Goal: Task Accomplishment & Management: Manage account settings

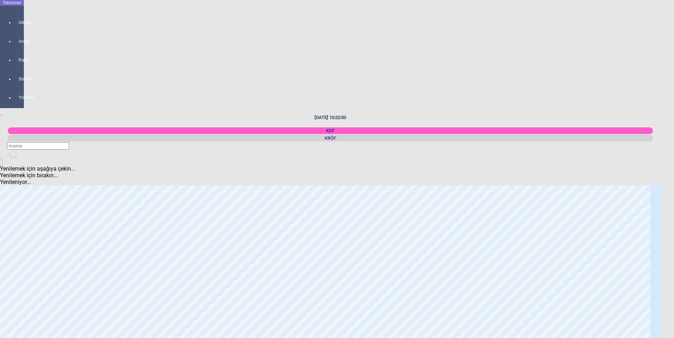
click at [12, 159] on icon "newfolder" at bounding box center [12, 159] width 0 height 0
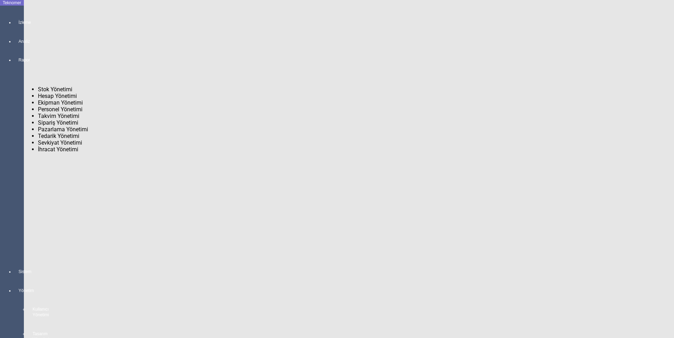
click at [14, 278] on div at bounding box center [19, 278] width 10 height 0
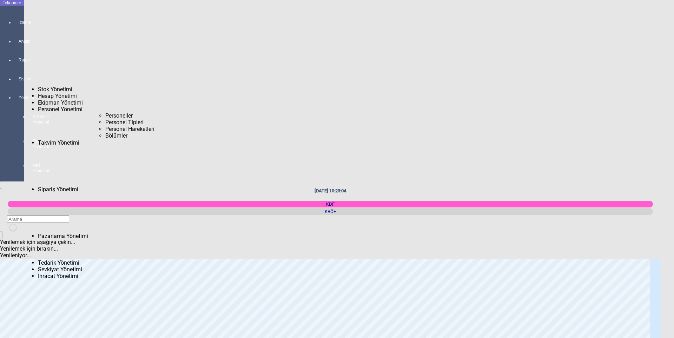
click at [105, 112] on span "Personeller" at bounding box center [118, 115] width 27 height 7
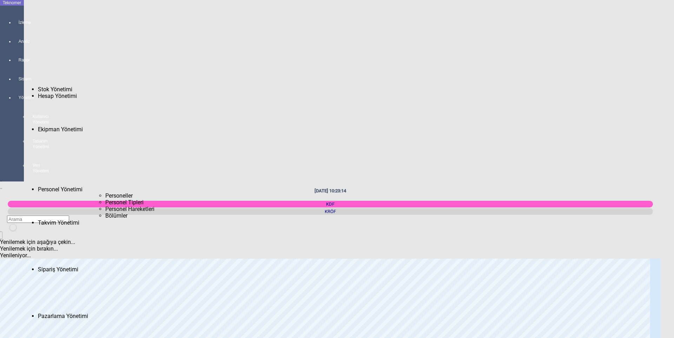
click at [105, 192] on span "Personeller" at bounding box center [118, 195] width 27 height 7
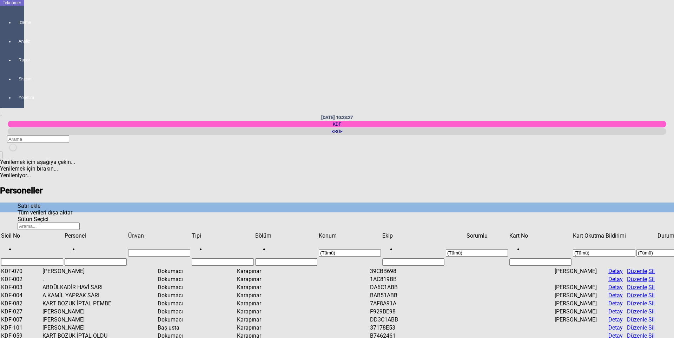
click at [10, 144] on icon at bounding box center [10, 144] width 0 height 0
click at [506, 115] on div "30/09/2025 10:23:38 KDF KRÖF" at bounding box center [337, 133] width 674 height 37
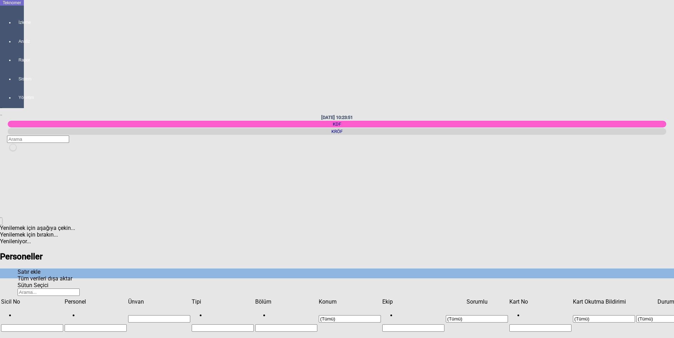
scroll to position [421, 0]
click at [63, 298] on span "Show filter options for column 'Sicil No'" at bounding box center [63, 298] width 0 height 0
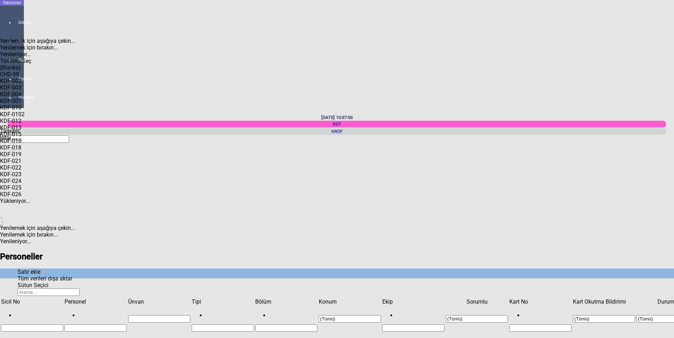
click at [32, 78] on div "KDF-002" at bounding box center [44, 81] width 88 height 7
click at [19, 134] on span "Tamam" at bounding box center [9, 131] width 19 height 7
type input "KDF-002"
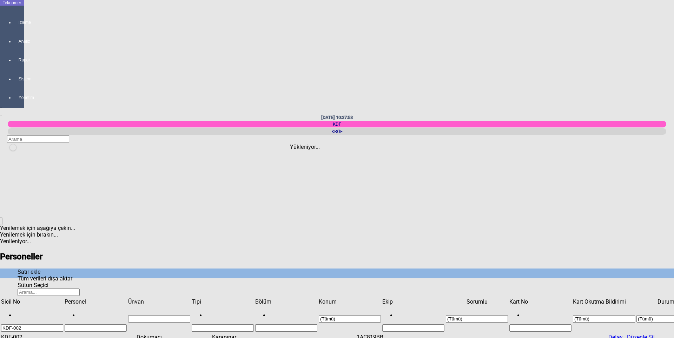
scroll to position [0, 0]
click at [55, 324] on input "KDF-002" at bounding box center [32, 327] width 62 height 7
type input "K"
click at [63, 298] on span "Show filter options for column 'Sicil No'" at bounding box center [63, 298] width 0 height 0
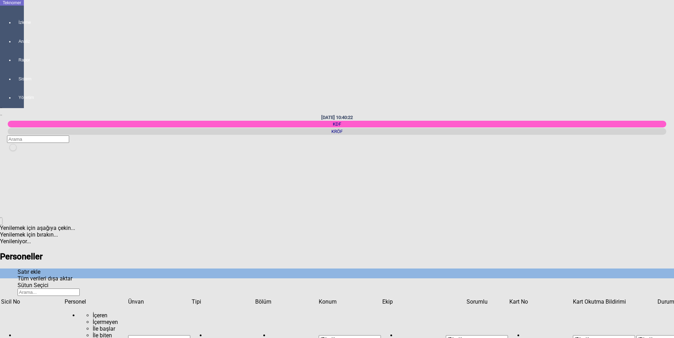
click at [494, 64] on div "Items" at bounding box center [526, 64] width 88 height 0
click at [501, 134] on span "Tamam" at bounding box center [491, 131] width 19 height 7
type input "hayır"
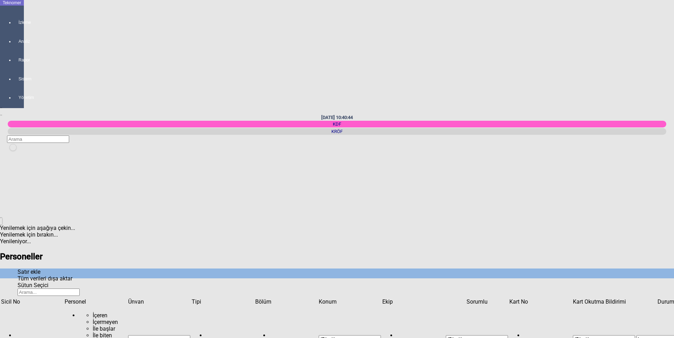
click at [494, 64] on div "Items" at bounding box center [527, 64] width 88 height 0
click at [494, 71] on div "Items" at bounding box center [527, 71] width 88 height 0
click at [514, 134] on div "Tamam" at bounding box center [527, 131] width 88 height 7
type input "evet"
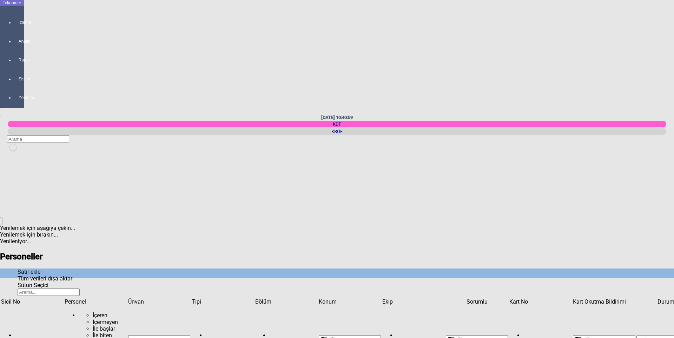
click at [254, 298] on span "Show filter options for column 'Tipi'" at bounding box center [254, 298] width 0 height 0
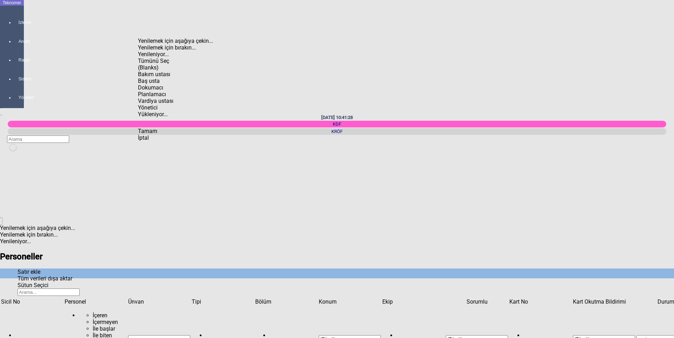
click at [167, 71] on div "Bakım ustası" at bounding box center [182, 74] width 88 height 7
click at [164, 78] on div "Baş usta" at bounding box center [182, 81] width 88 height 7
click at [170, 91] on div "Planlamacı" at bounding box center [182, 94] width 88 height 7
click at [181, 100] on div "Vardiya ustası" at bounding box center [182, 101] width 88 height 7
click at [162, 110] on div "Yönetici" at bounding box center [182, 107] width 88 height 7
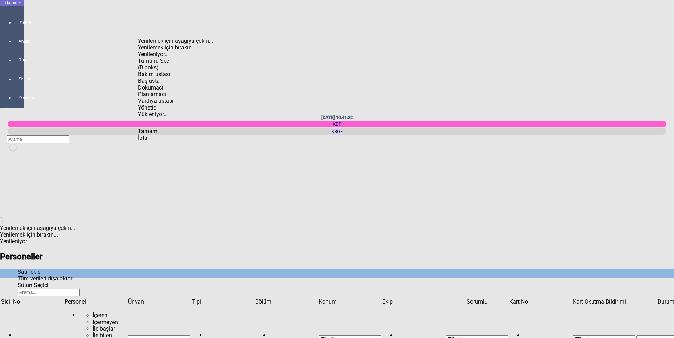
click at [157, 134] on span "Tamam" at bounding box center [147, 131] width 19 height 7
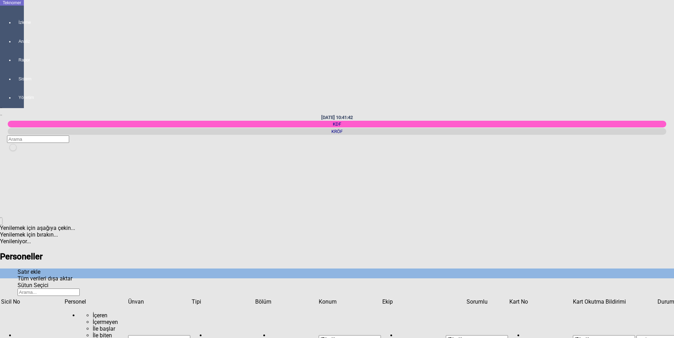
drag, startPoint x: 404, startPoint y: 226, endPoint x: 443, endPoint y: 234, distance: 39.8
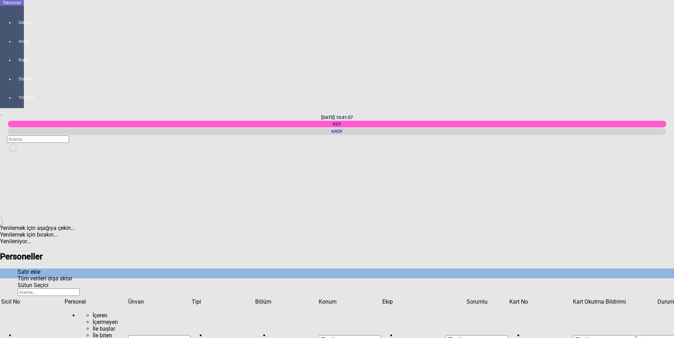
drag, startPoint x: 402, startPoint y: 225, endPoint x: 433, endPoint y: 223, distance: 30.6
drag, startPoint x: 402, startPoint y: 225, endPoint x: 428, endPoint y: 230, distance: 26.4
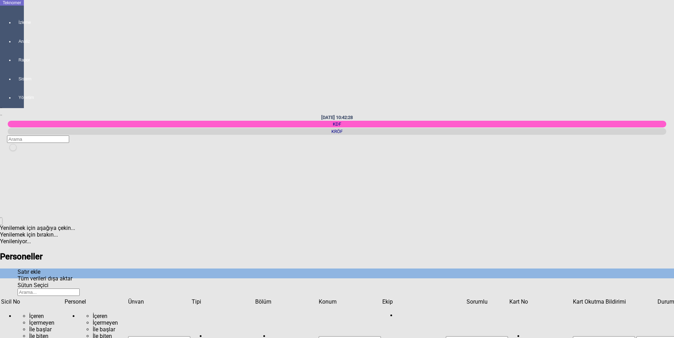
click at [381, 298] on span "Show filter options for column 'Konum'" at bounding box center [381, 298] width 0 height 0
drag, startPoint x: 229, startPoint y: 53, endPoint x: 235, endPoint y: 53, distance: 5.3
click at [230, 64] on div "(Blanks)" at bounding box center [259, 67] width 88 height 7
click at [234, 134] on span "Tamam" at bounding box center [224, 131] width 19 height 7
click at [381, 298] on span "Show filter options for column 'Konum'" at bounding box center [381, 298] width 0 height 0
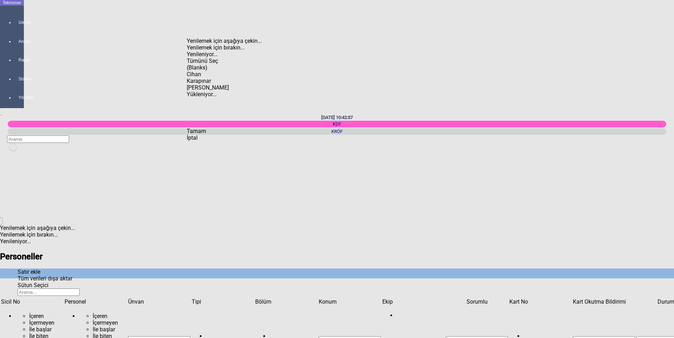
click at [187, 64] on span "Check State" at bounding box center [187, 64] width 0 height 0
click at [209, 78] on div "Karapınar" at bounding box center [231, 81] width 88 height 7
click at [206, 134] on span "Tamam" at bounding box center [196, 131] width 19 height 7
click at [381, 298] on span "Show filter options for column 'Konum'" at bounding box center [381, 298] width 0 height 0
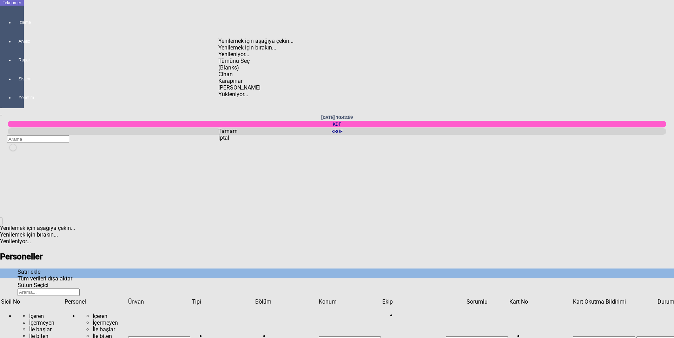
click at [237, 71] on div "Cihan" at bounding box center [262, 74] width 88 height 7
drag, startPoint x: 240, startPoint y: 73, endPoint x: 262, endPoint y: 78, distance: 22.6
click at [241, 78] on div "Karapınar" at bounding box center [262, 81] width 88 height 7
click at [238, 134] on span "Tamam" at bounding box center [227, 131] width 19 height 7
type input "Cihan"
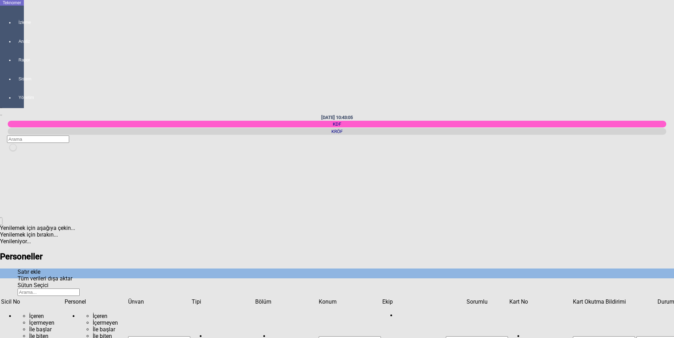
drag, startPoint x: 402, startPoint y: 169, endPoint x: 415, endPoint y: 169, distance: 12.3
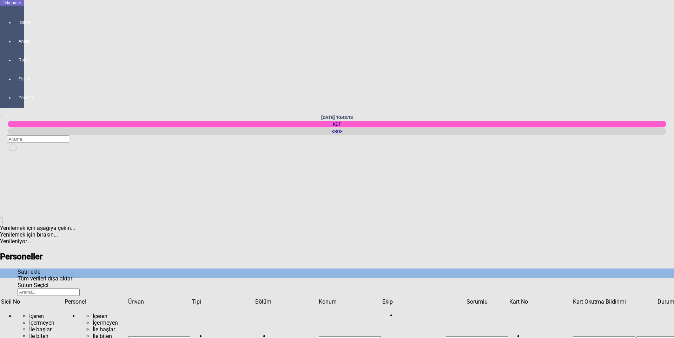
type input "Vardiya ustası"
type input "Üretim"
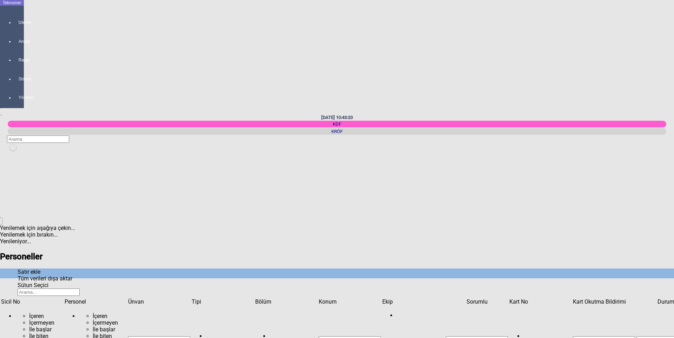
type input "Cihan"
type input "Erkek"
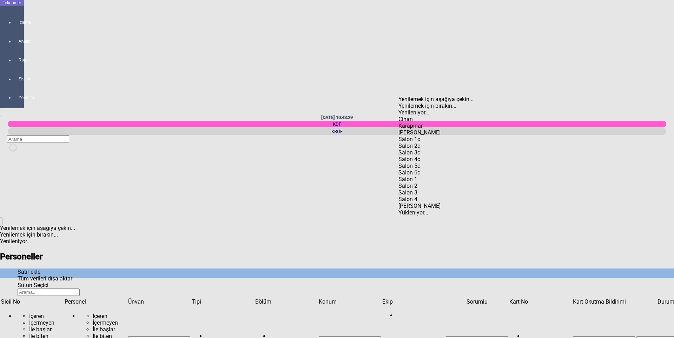
click at [432, 123] on div "Karapınar" at bounding box center [534, 126] width 272 height 7
type input "Karapınar"
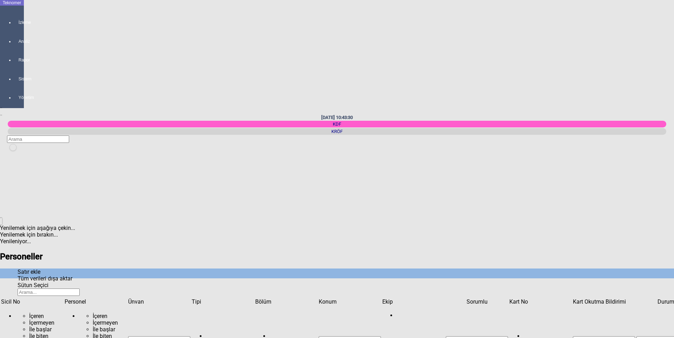
type input "Vardiya ustası"
type input "Cihan"
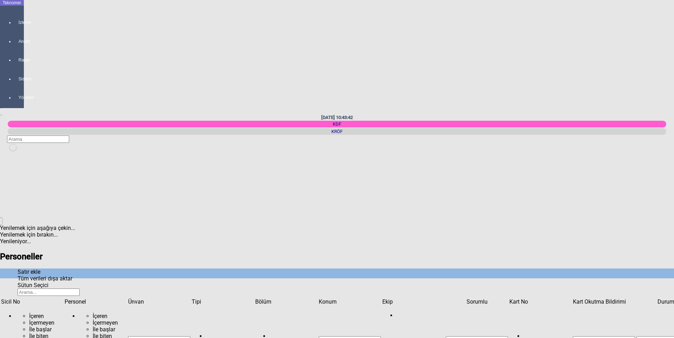
type input "M"
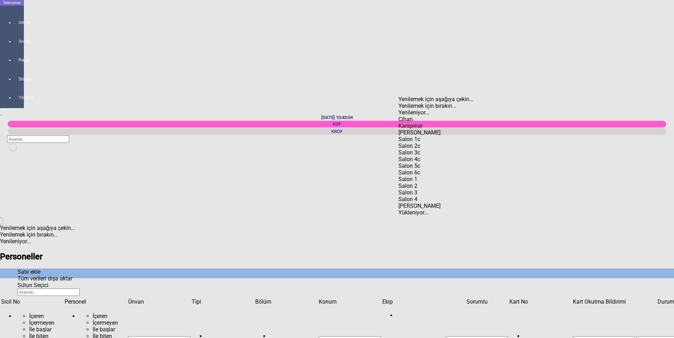
click at [414, 123] on div "Karapınar" at bounding box center [534, 126] width 272 height 7
type input "Karapınar"
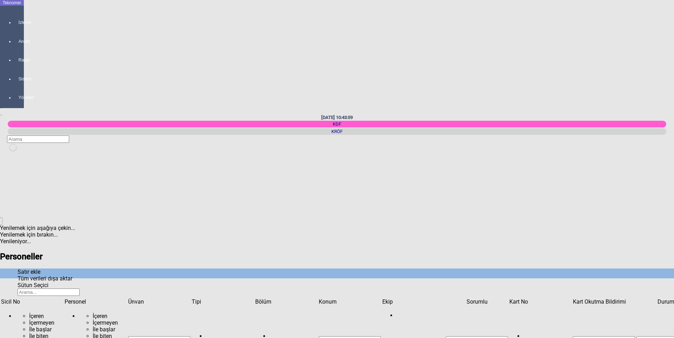
drag, startPoint x: 400, startPoint y: 178, endPoint x: 483, endPoint y: 180, distance: 83.6
type input "Cihan"
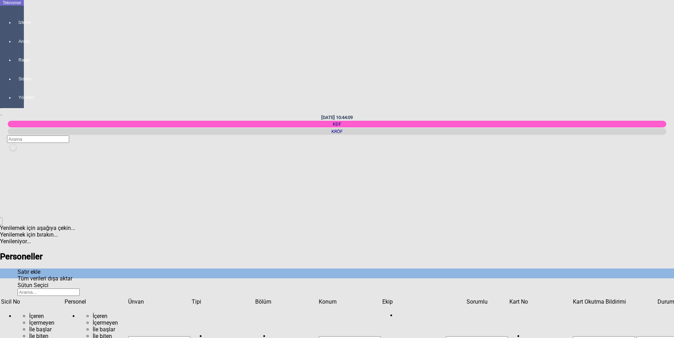
type input "Vardiya ustası"
type input "Cihan"
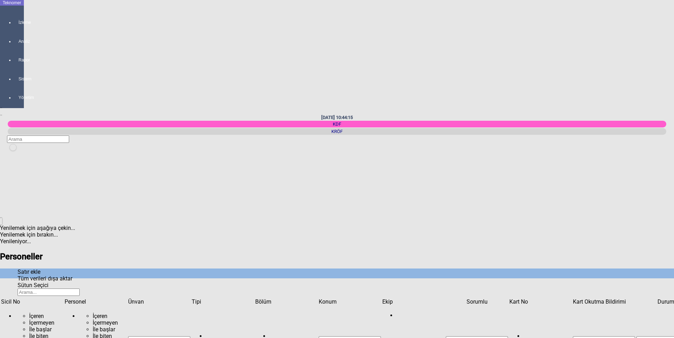
click at [381, 298] on span "Show filter options for column 'Konum'" at bounding box center [381, 298] width 0 height 0
click at [206, 71] on div "Karapınar" at bounding box center [231, 74] width 88 height 7
click at [206, 134] on span "Tamam" at bounding box center [196, 131] width 19 height 7
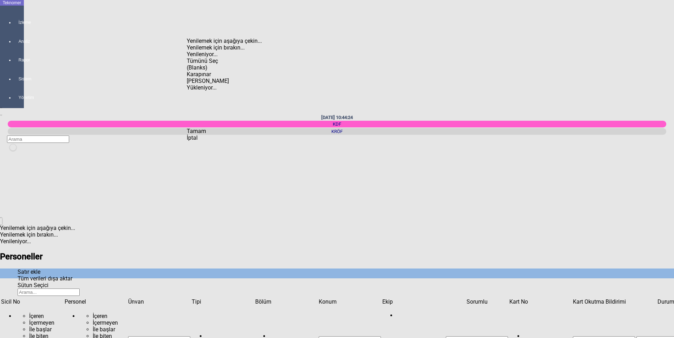
type input "(Tümü)"
drag, startPoint x: 417, startPoint y: 153, endPoint x: 358, endPoint y: 154, distance: 59.0
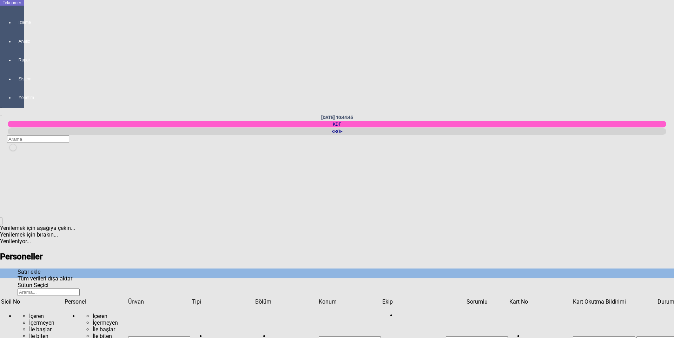
click at [254, 298] on span "Show filter options for column 'Tipi'" at bounding box center [254, 298] width 0 height 0
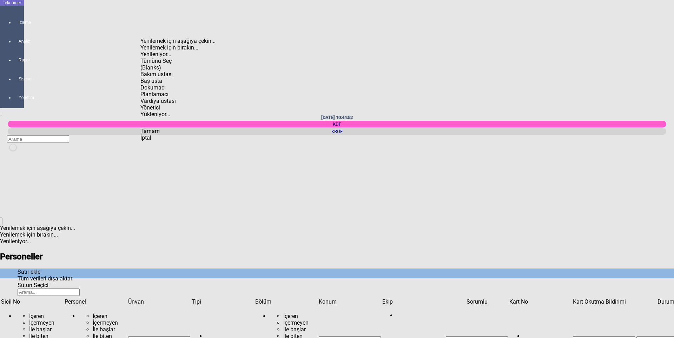
click at [164, 58] on div "Tümünü Seç" at bounding box center [184, 61] width 88 height 7
click at [140, 58] on span "Select All" at bounding box center [140, 58] width 0 height 0
click at [165, 84] on div "Dokumacı" at bounding box center [184, 87] width 88 height 7
click at [160, 134] on span "Tamam" at bounding box center [149, 131] width 19 height 7
type input "Dokumacı"
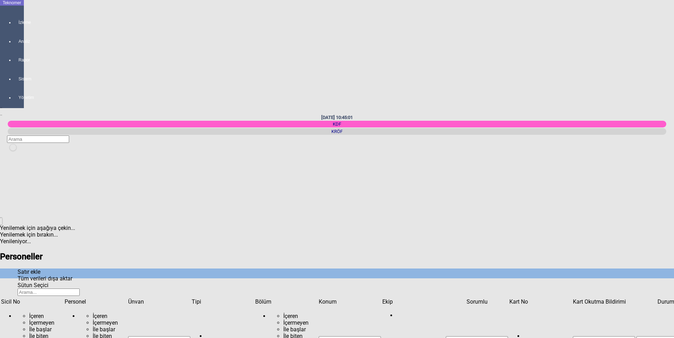
click at [127, 298] on span "Show filter options for column 'Personel'" at bounding box center [127, 298] width 0 height 0
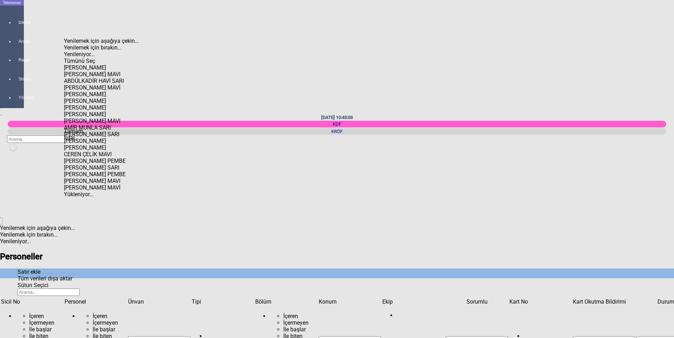
drag, startPoint x: 77, startPoint y: 52, endPoint x: 93, endPoint y: 57, distance: 16.2
click at [79, 64] on div "Items" at bounding box center [108, 64] width 88 height 0
click at [83, 134] on span "Tamam" at bounding box center [73, 131] width 19 height 7
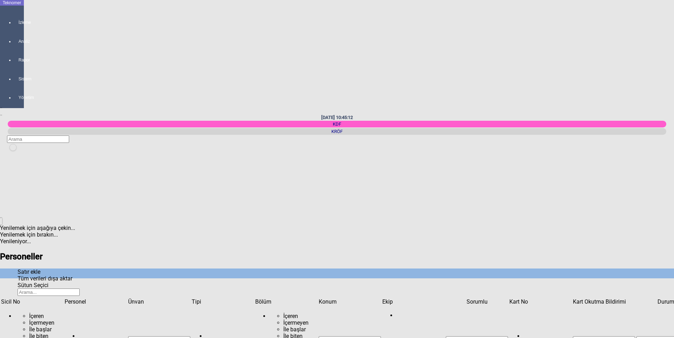
type input "Karapınar"
drag, startPoint x: 403, startPoint y: 171, endPoint x: 407, endPoint y: 171, distance: 4.2
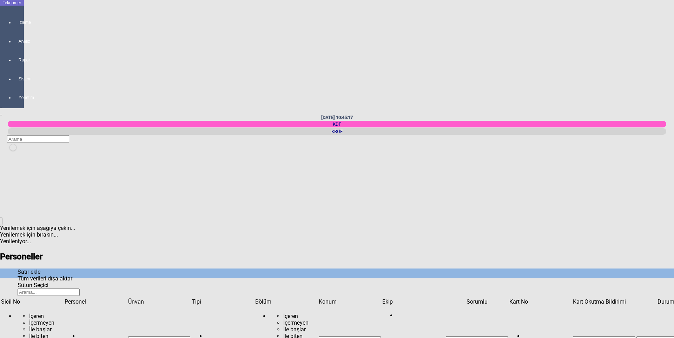
click at [254, 298] on span "Show filter options for column 'Tipi'" at bounding box center [254, 298] width 0 height 0
click at [127, 298] on span "Show filter options for column 'Personel'" at bounding box center [127, 298] width 0 height 0
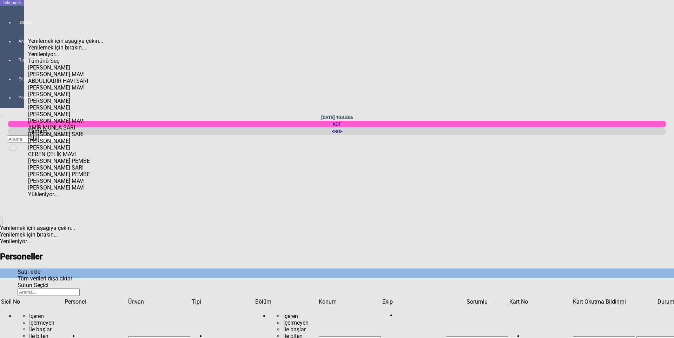
click at [28, 58] on span "Select All" at bounding box center [28, 58] width 0 height 0
click at [47, 134] on span "Tamam" at bounding box center [37, 131] width 19 height 7
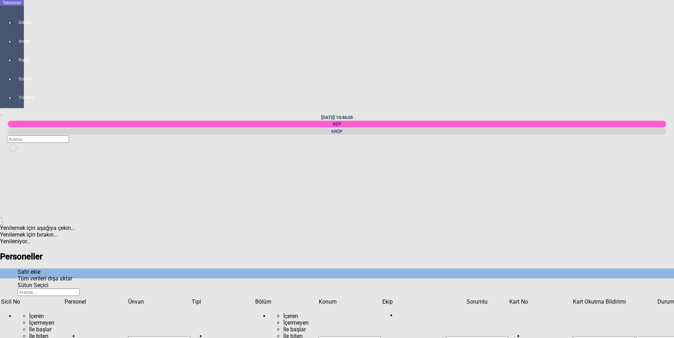
click at [19, 279] on td "Sütun undefined" at bounding box center [11, 282] width 15 height 7
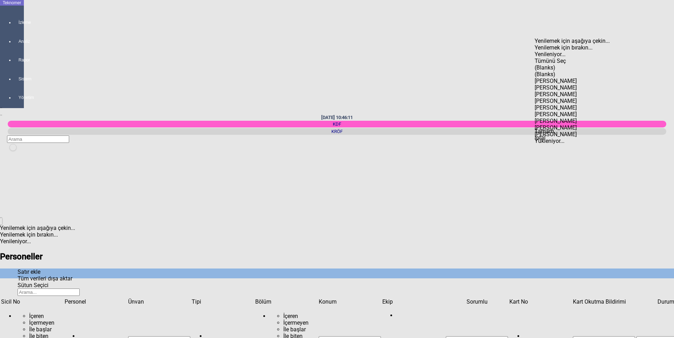
click at [580, 84] on div "MUSTAFA AYDIN" at bounding box center [579, 87] width 88 height 7
click at [554, 134] on span "Tamam" at bounding box center [544, 131] width 19 height 7
type input "MUSTAFA AYDIN"
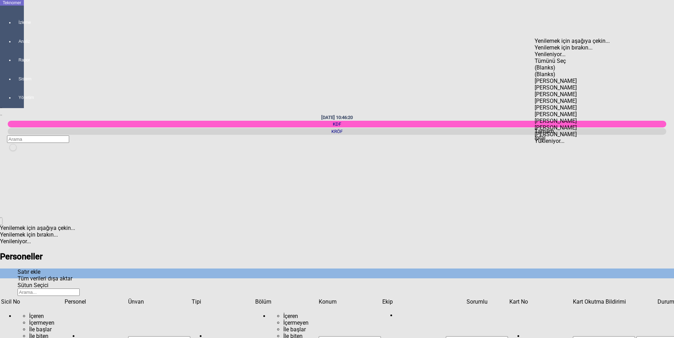
click at [555, 64] on div "(Blanks)" at bounding box center [579, 67] width 88 height 7
click at [560, 71] on div "(Blanks)" at bounding box center [579, 74] width 88 height 7
drag, startPoint x: 556, startPoint y: 83, endPoint x: 574, endPoint y: 98, distance: 23.7
click at [560, 81] on body "Teknomer İzleme Analiz Rapor Sistem Yönetim 30/09/2025 10:46:21 KDF KRÖF Veysi …" at bounding box center [337, 169] width 674 height 338
click at [570, 134] on div "Tamam" at bounding box center [579, 131] width 88 height 7
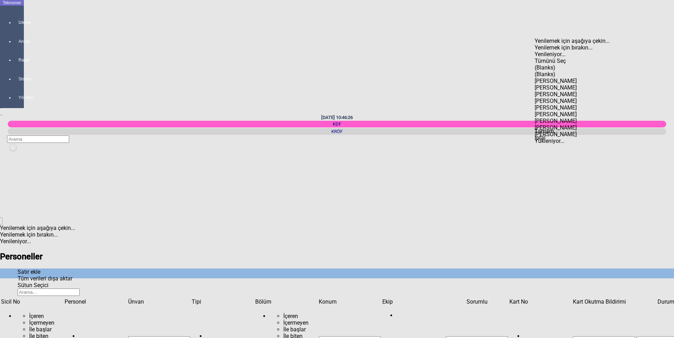
click at [535, 84] on span "Check State" at bounding box center [535, 84] width 0 height 0
click at [575, 134] on div "Tamam" at bounding box center [579, 131] width 88 height 7
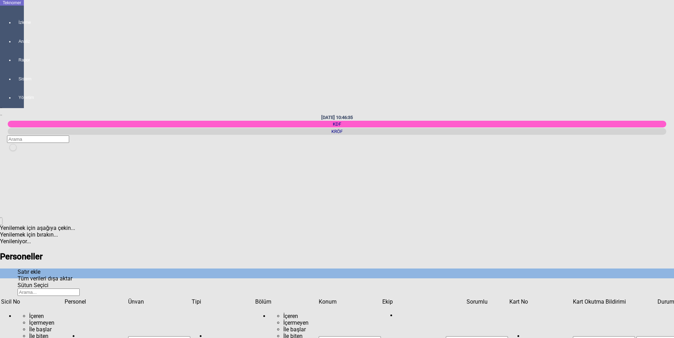
type input "Dokumacı"
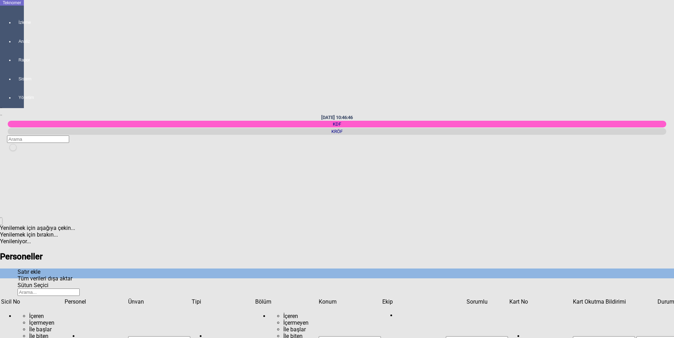
type input "Cihan"
drag, startPoint x: 401, startPoint y: 207, endPoint x: 420, endPoint y: 207, distance: 18.3
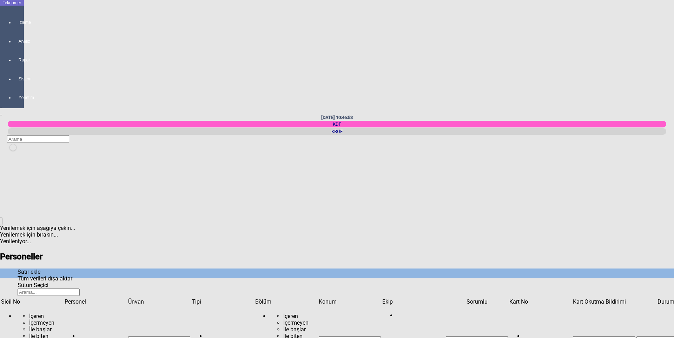
drag, startPoint x: 400, startPoint y: 218, endPoint x: 435, endPoint y: 222, distance: 35.0
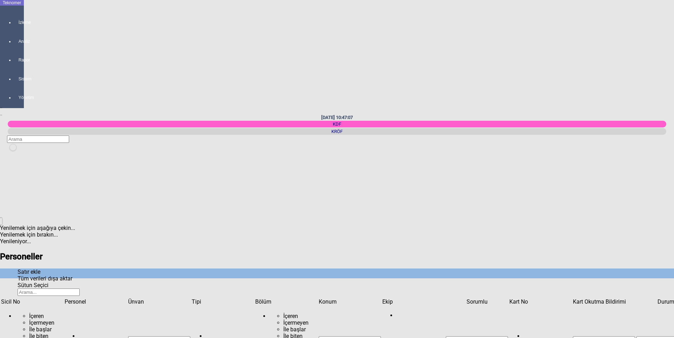
type input "Dokumacı"
type input "Karapınar"
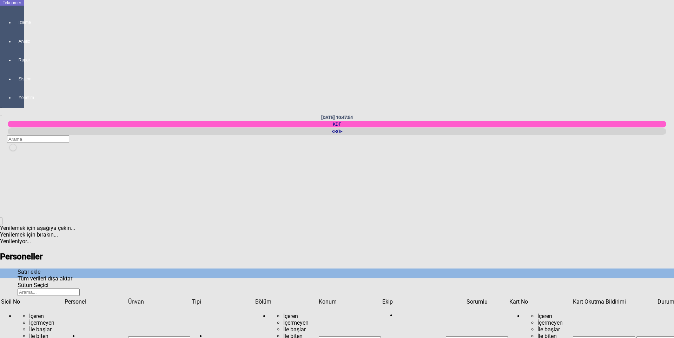
type input "Cihan"
type input "Dokumacı"
drag, startPoint x: 400, startPoint y: 209, endPoint x: 439, endPoint y: 213, distance: 39.2
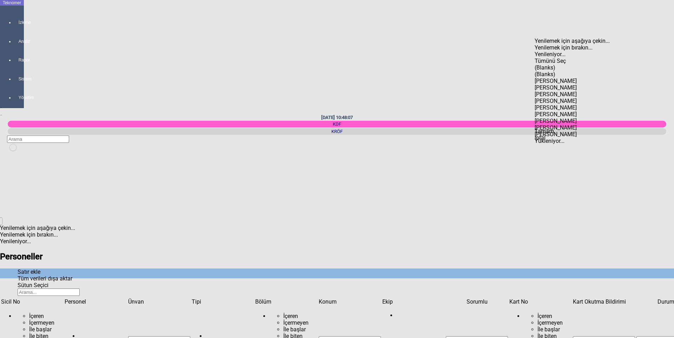
drag, startPoint x: 556, startPoint y: 64, endPoint x: 556, endPoint y: 55, distance: 8.8
click at [556, 71] on div "(Blanks)" at bounding box center [579, 74] width 88 height 7
click at [556, 64] on div "(Blanks)" at bounding box center [579, 67] width 88 height 7
click at [571, 84] on div "MUSTAFA AYDIN" at bounding box center [579, 87] width 88 height 7
click at [554, 134] on span "Tamam" at bounding box center [544, 131] width 19 height 7
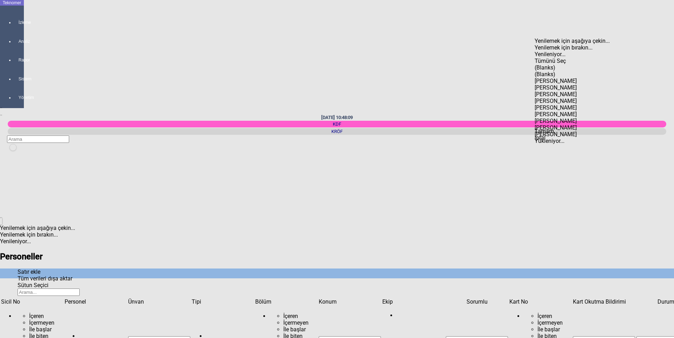
type input "MUSTAFA AYDIN"
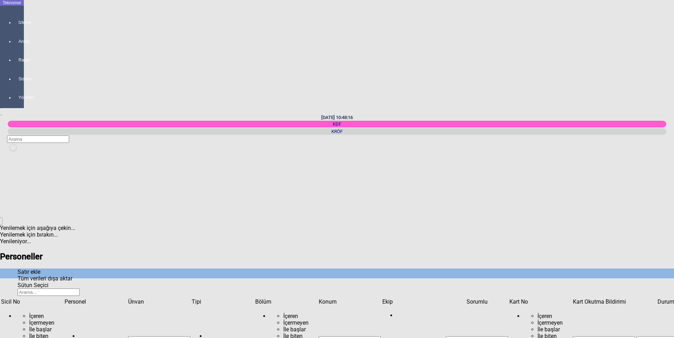
type input "Dokumacı"
type input "Karapınar"
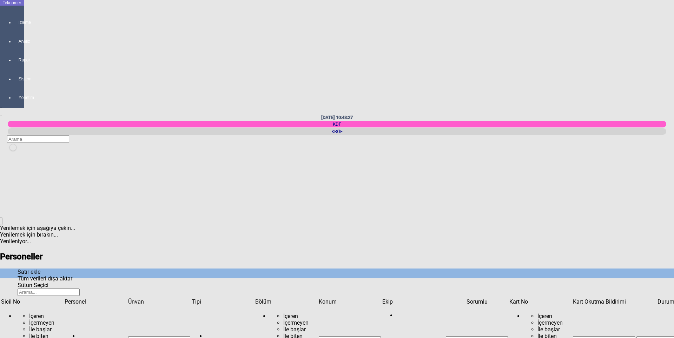
type input "Dokumacı"
type input "Karapınar"
drag, startPoint x: 402, startPoint y: 217, endPoint x: 470, endPoint y: 221, distance: 68.2
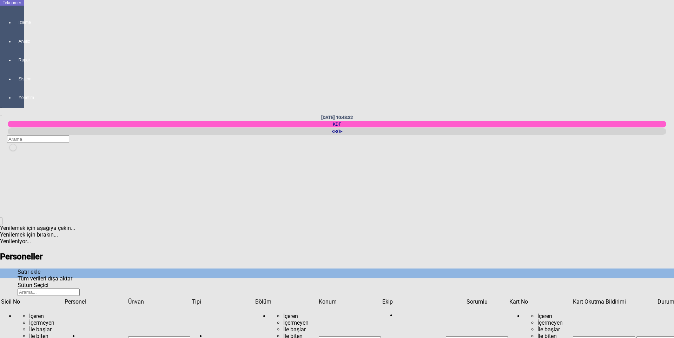
drag, startPoint x: 402, startPoint y: 217, endPoint x: 505, endPoint y: 216, distance: 103.2
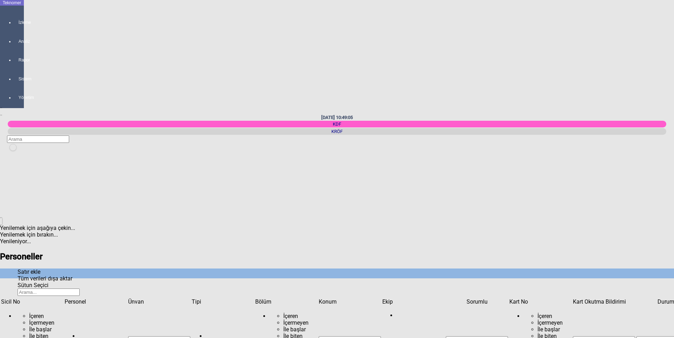
type input "Karapınar"
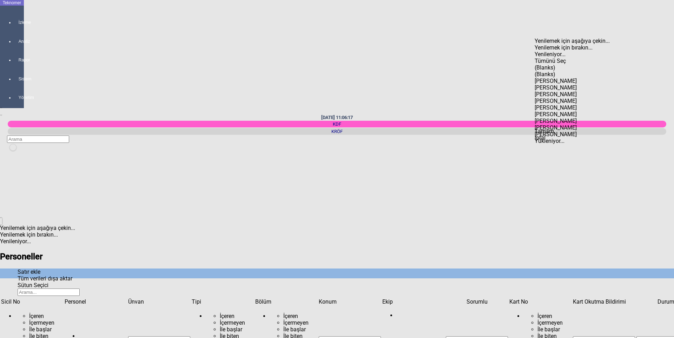
click at [535, 58] on span "Select All" at bounding box center [535, 58] width 0 height 0
click at [557, 134] on div "Tamam" at bounding box center [579, 131] width 88 height 7
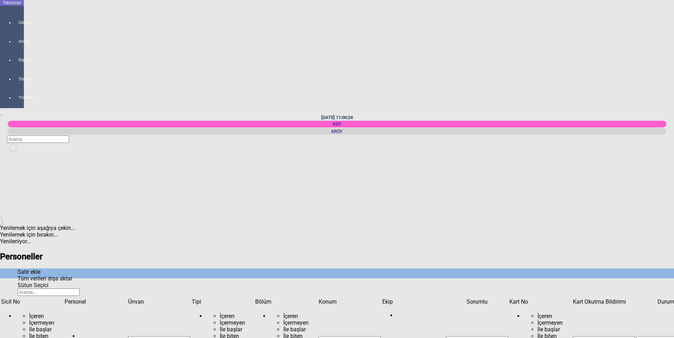
type input "YAŞAR"
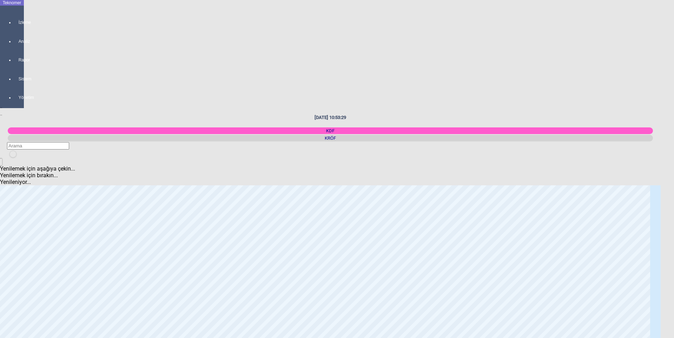
scroll to position [35, 0]
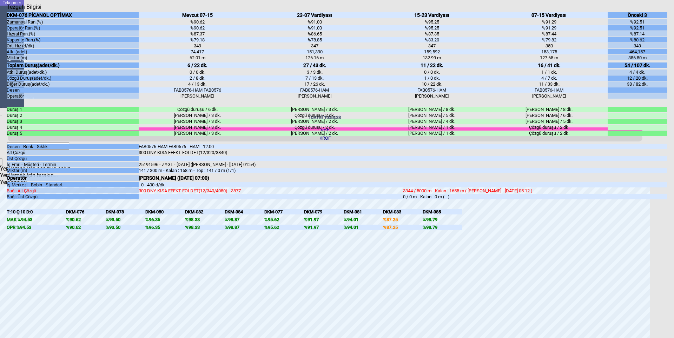
click at [203, 215] on div "DKM-082" at bounding box center [205, 211] width 40 height 5
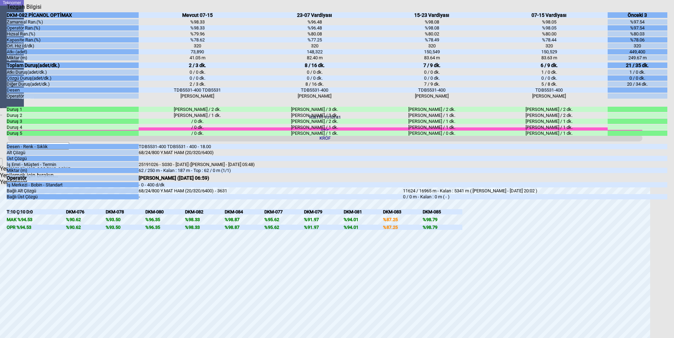
click at [234, 215] on div "DKM-084" at bounding box center [245, 211] width 40 height 5
click at [275, 215] on div "DKM-077" at bounding box center [284, 211] width 40 height 5
click at [311, 215] on div "DKM-079" at bounding box center [324, 211] width 40 height 5
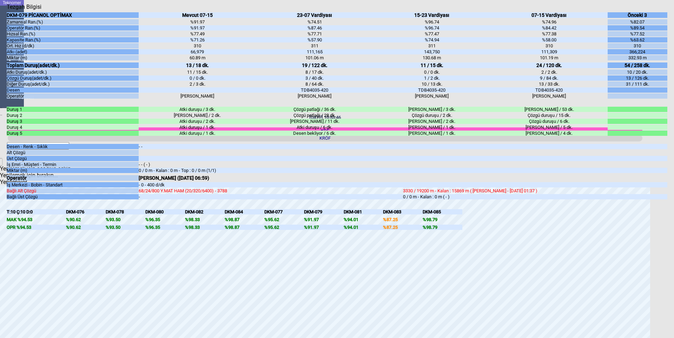
click at [344, 215] on div "DKM-081" at bounding box center [364, 211] width 40 height 5
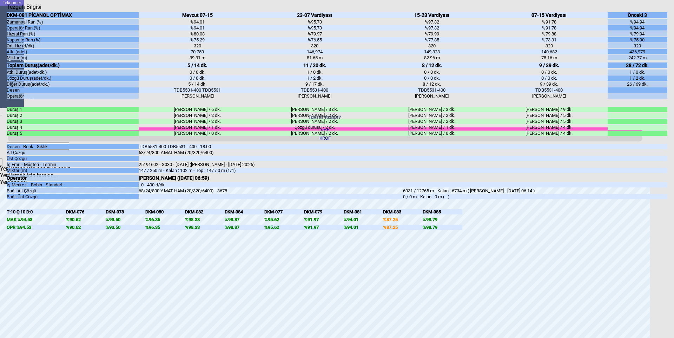
click at [397, 215] on div "DKM-083" at bounding box center [403, 211] width 40 height 5
click at [658, 10] on div "Kapat" at bounding box center [337, 10] width 661 height 0
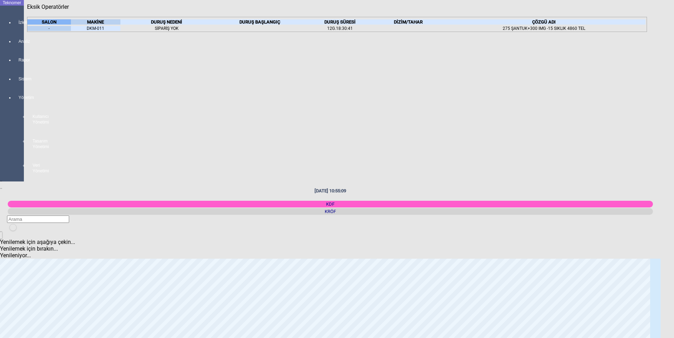
click at [641, 10] on div "Kapat" at bounding box center [337, 10] width 620 height 0
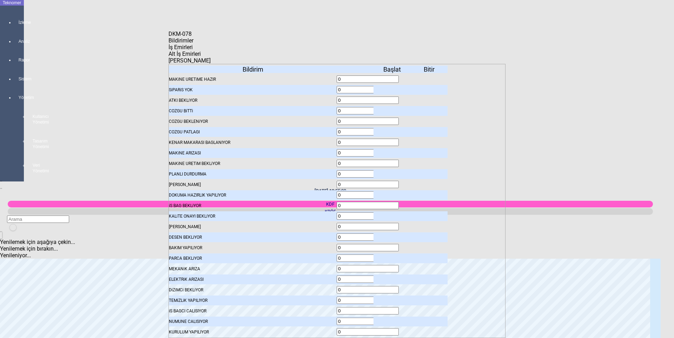
click at [169, 37] on icon "Kapat" at bounding box center [169, 37] width 0 height 0
click at [379, 51] on div "Bildirimler İş Emirleri Alt İş Emirleri Veri Girişi" at bounding box center [337, 50] width 337 height 27
click at [169, 37] on icon "Kapat" at bounding box center [169, 37] width 0 height 0
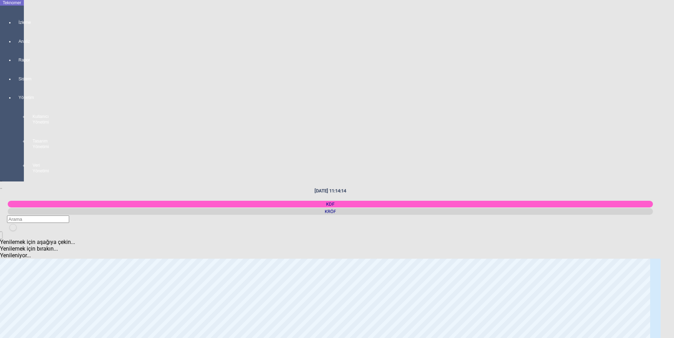
scroll to position [0, 0]
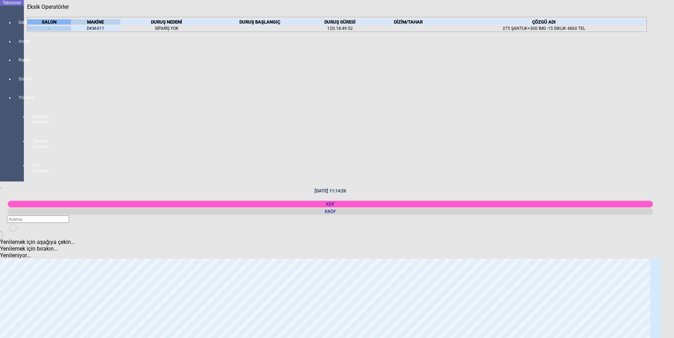
click at [27, 10] on icon "Kapat" at bounding box center [27, 10] width 0 height 0
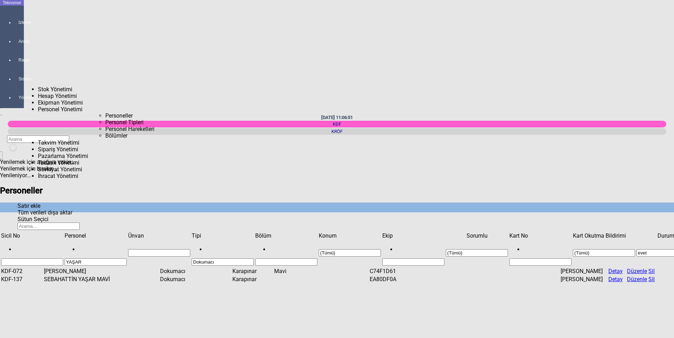
click at [105, 127] on span "Personel Hareketleri" at bounding box center [129, 129] width 49 height 7
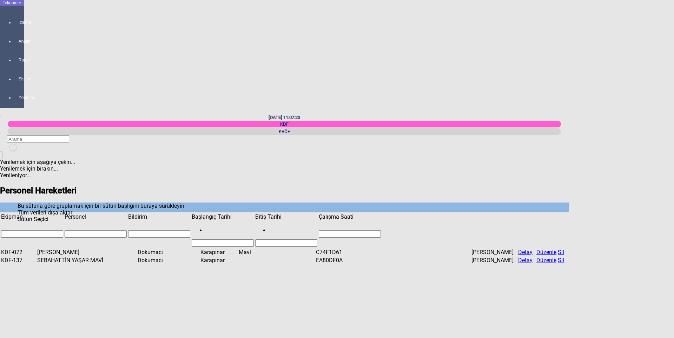
drag, startPoint x: 188, startPoint y: 115, endPoint x: 206, endPoint y: 118, distance: 18.2
drag, startPoint x: 257, startPoint y: 76, endPoint x: 259, endPoint y: 80, distance: 4.9
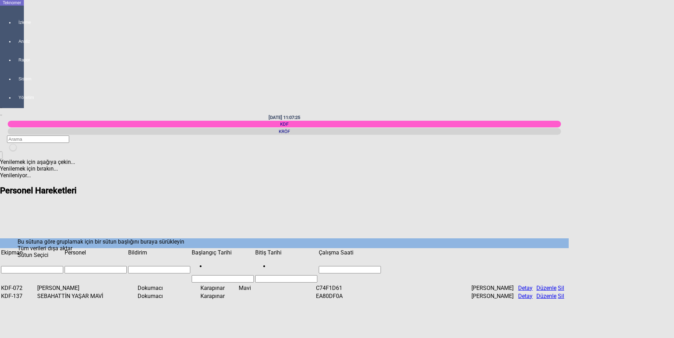
click at [127, 249] on span "Show filter options for column 'Personel'" at bounding box center [127, 249] width 0 height 0
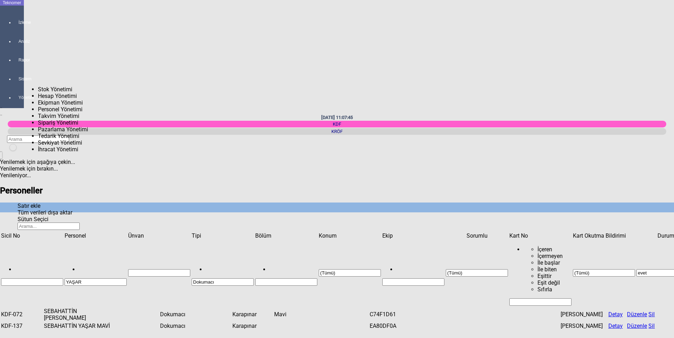
click at [14, 85] on div at bounding box center [19, 85] width 10 height 0
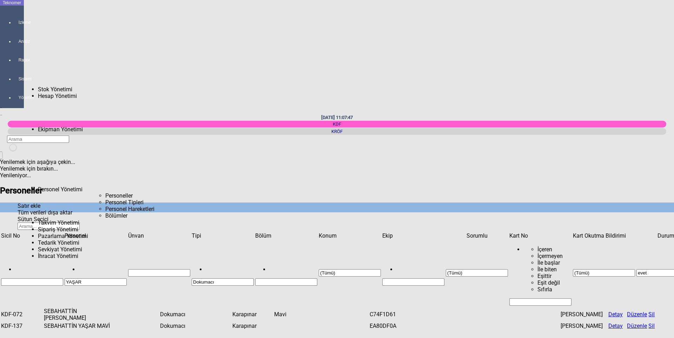
click at [105, 206] on span "Personel Hareketleri" at bounding box center [129, 209] width 49 height 7
